Goal: Use online tool/utility

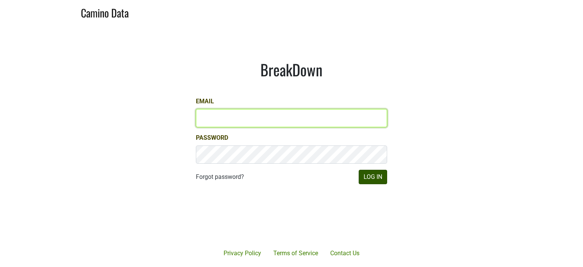
type input "hilary@emeritusvineyards.com"
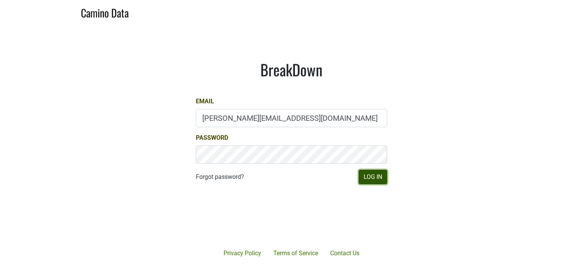
click at [378, 181] on button "Log In" at bounding box center [372, 177] width 28 height 14
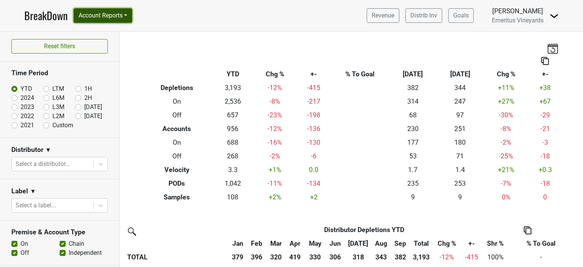
click at [127, 18] on button "Account Reports" at bounding box center [103, 15] width 58 height 14
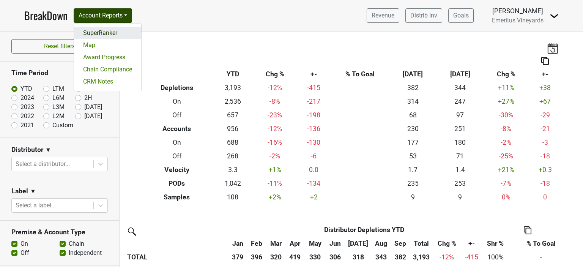
click at [104, 33] on link "SuperRanker" at bounding box center [107, 33] width 67 height 12
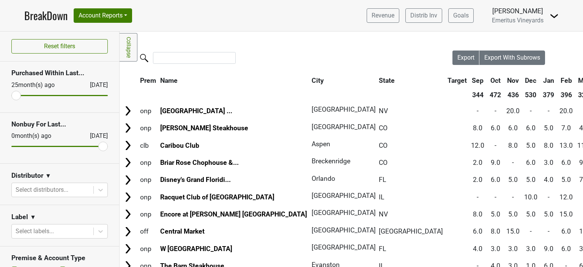
scroll to position [38, 0]
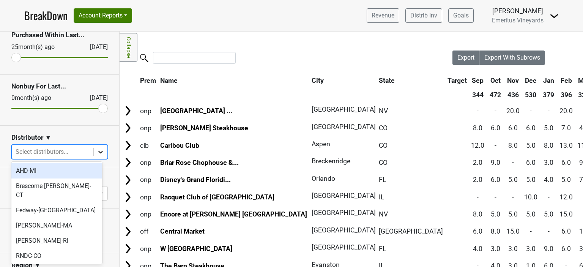
click at [97, 154] on icon at bounding box center [101, 152] width 8 height 8
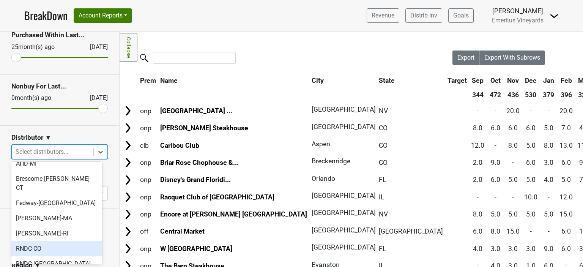
scroll to position [0, 0]
